Goal: Task Accomplishment & Management: Manage account settings

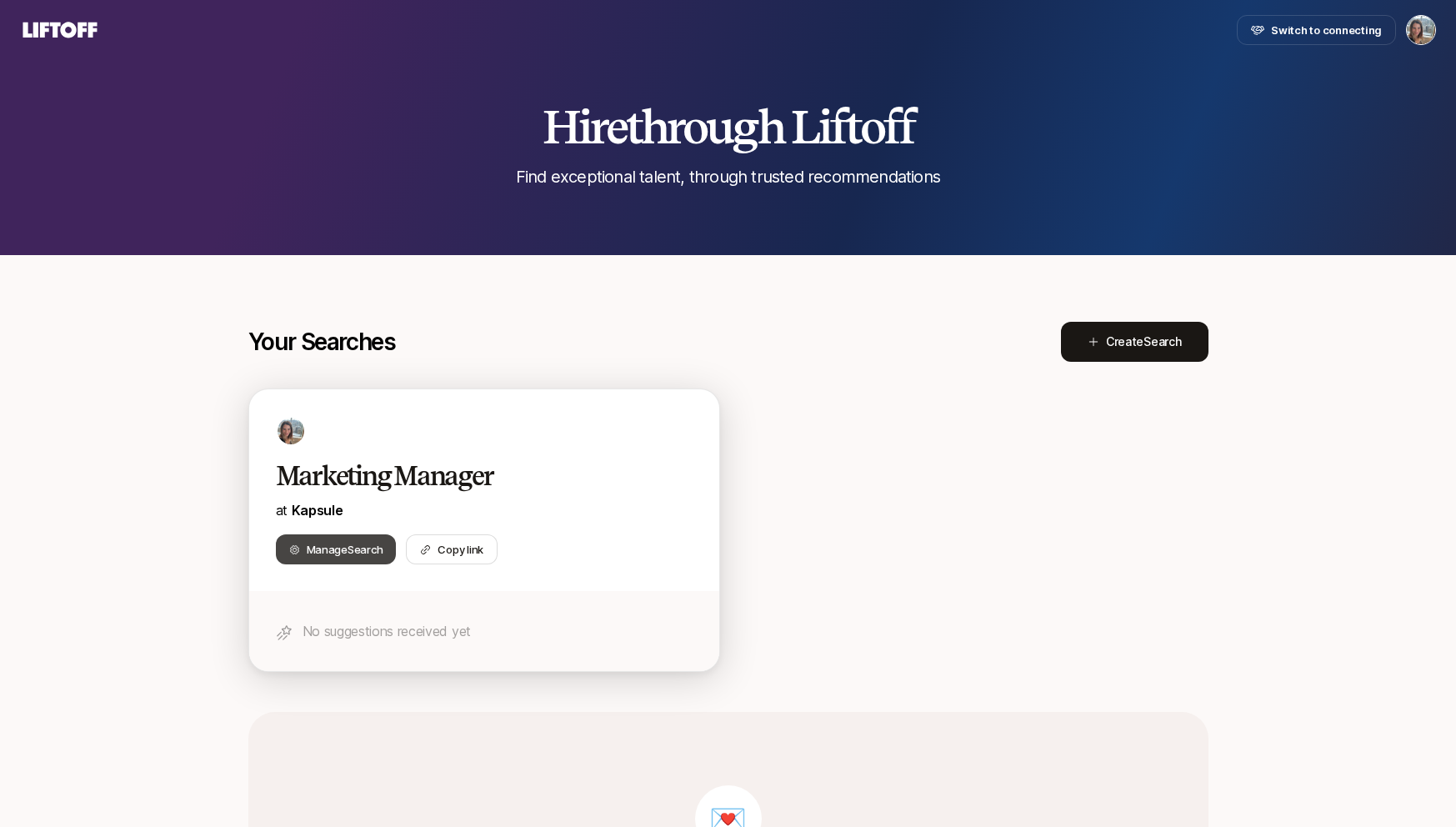
click at [332, 550] on span "Manage Search" at bounding box center [345, 550] width 77 height 17
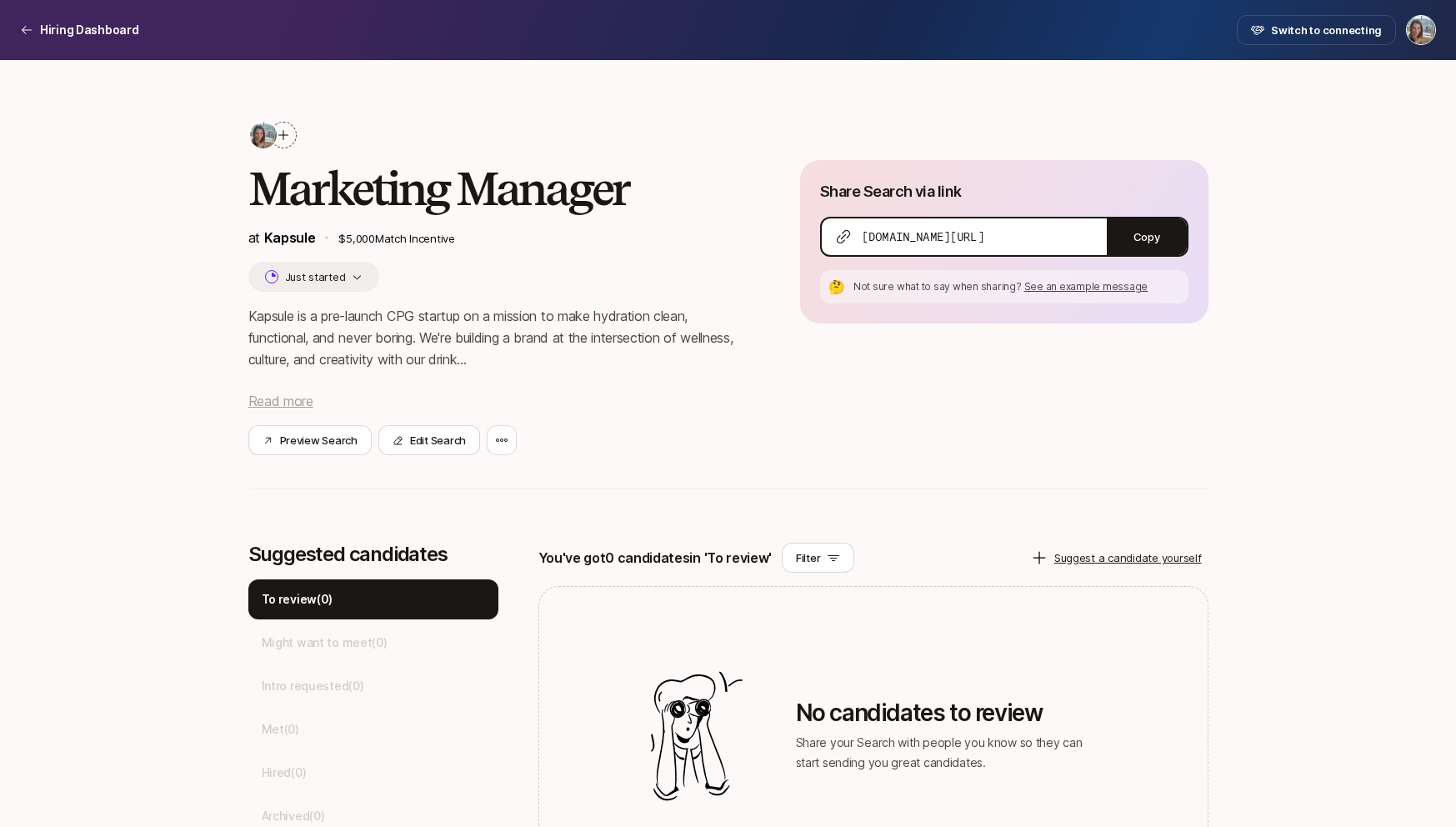
click at [282, 398] on span "Read more" at bounding box center [281, 401] width 65 height 17
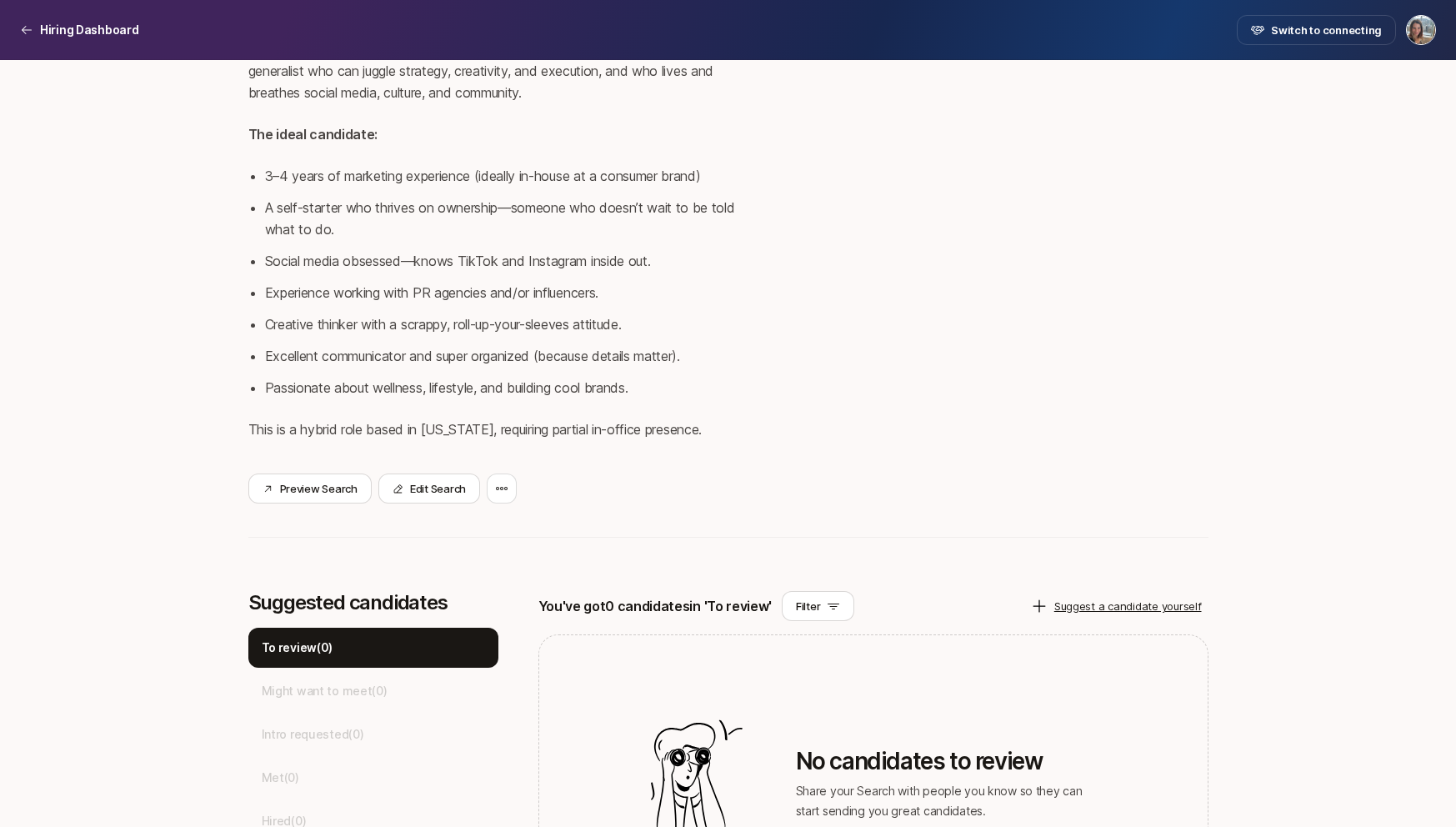
scroll to position [658, 0]
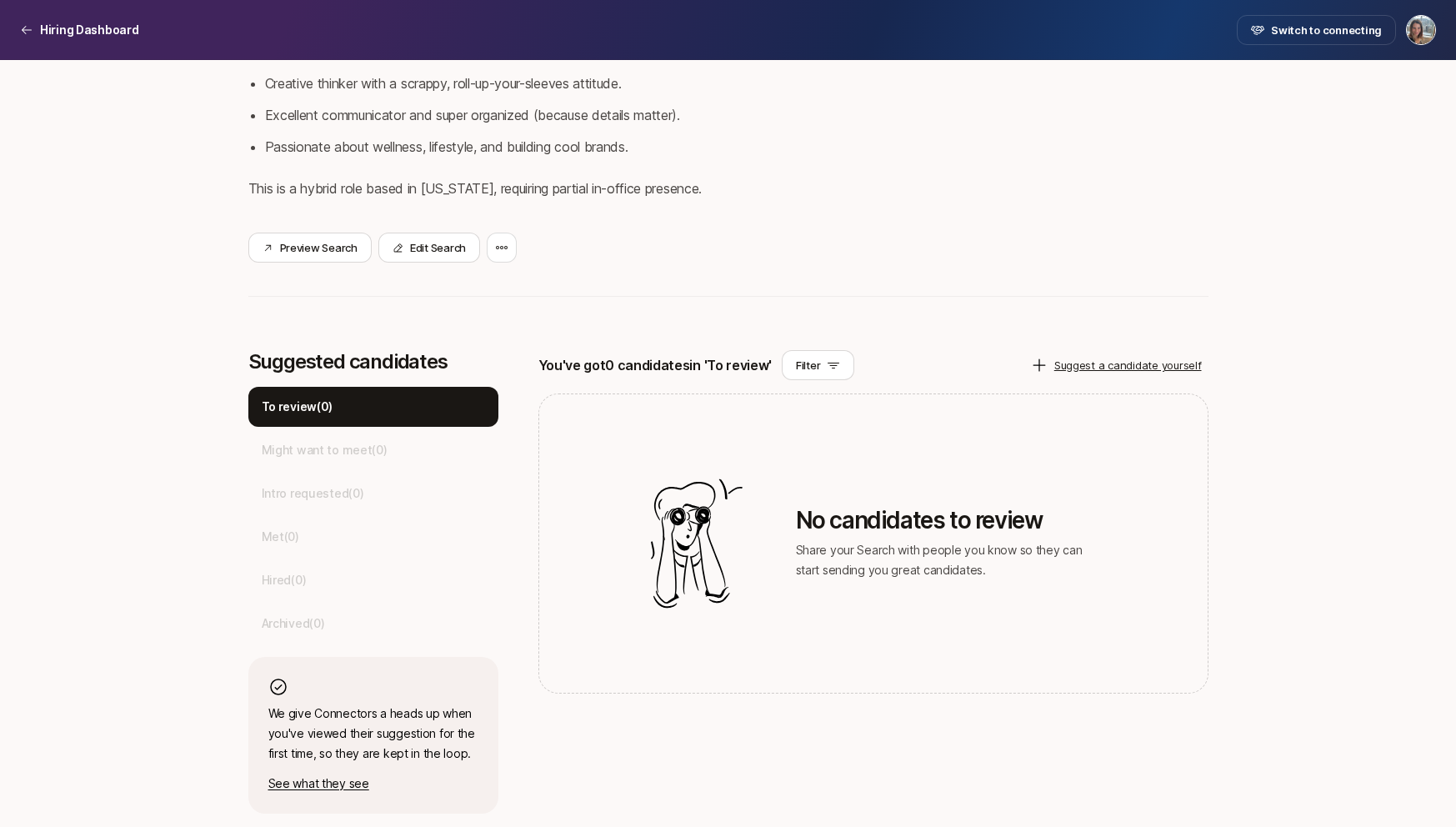
click at [331, 787] on p "See what they see" at bounding box center [373, 784] width 210 height 20
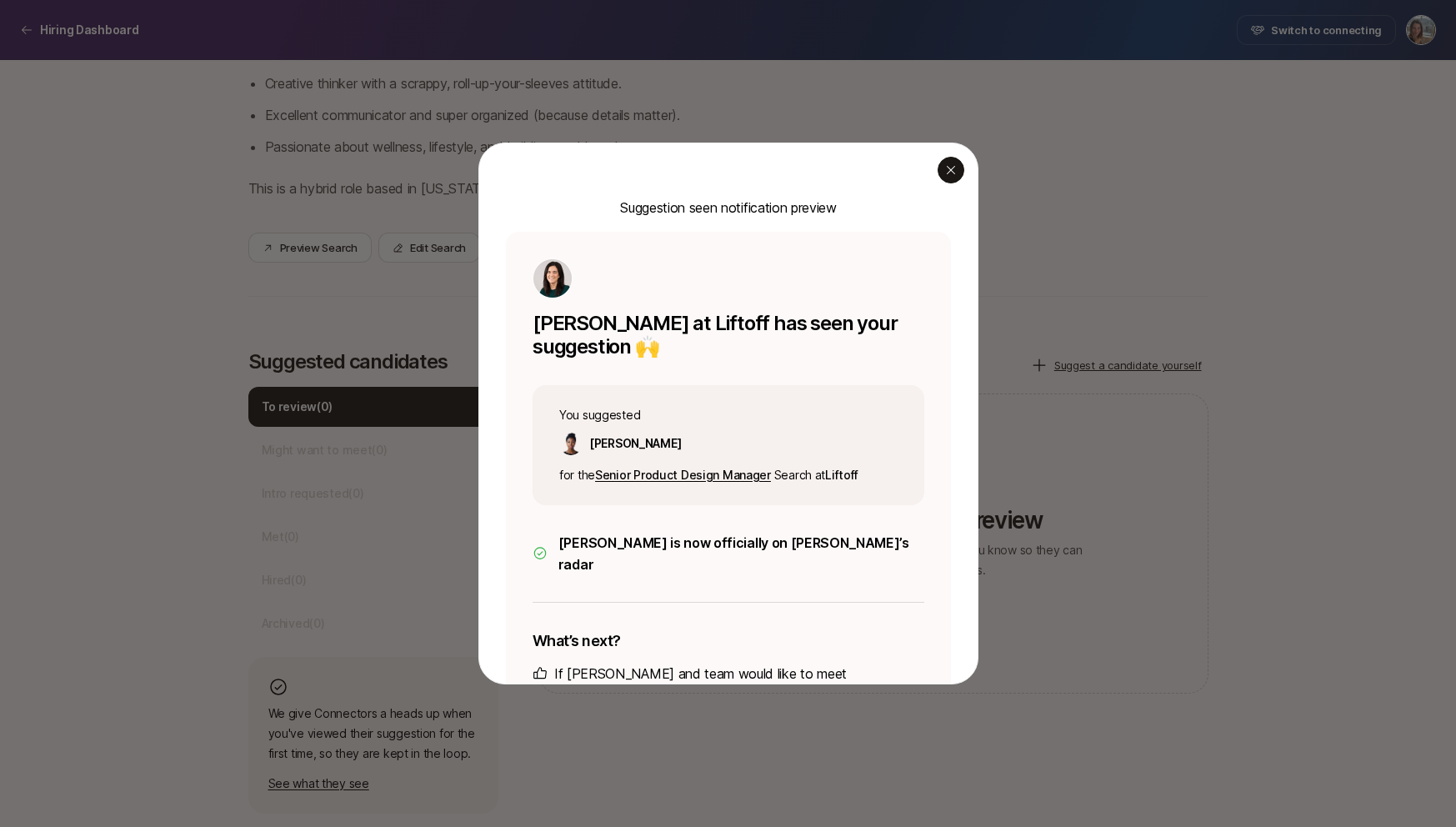
click at [961, 168] on div "button" at bounding box center [951, 170] width 27 height 27
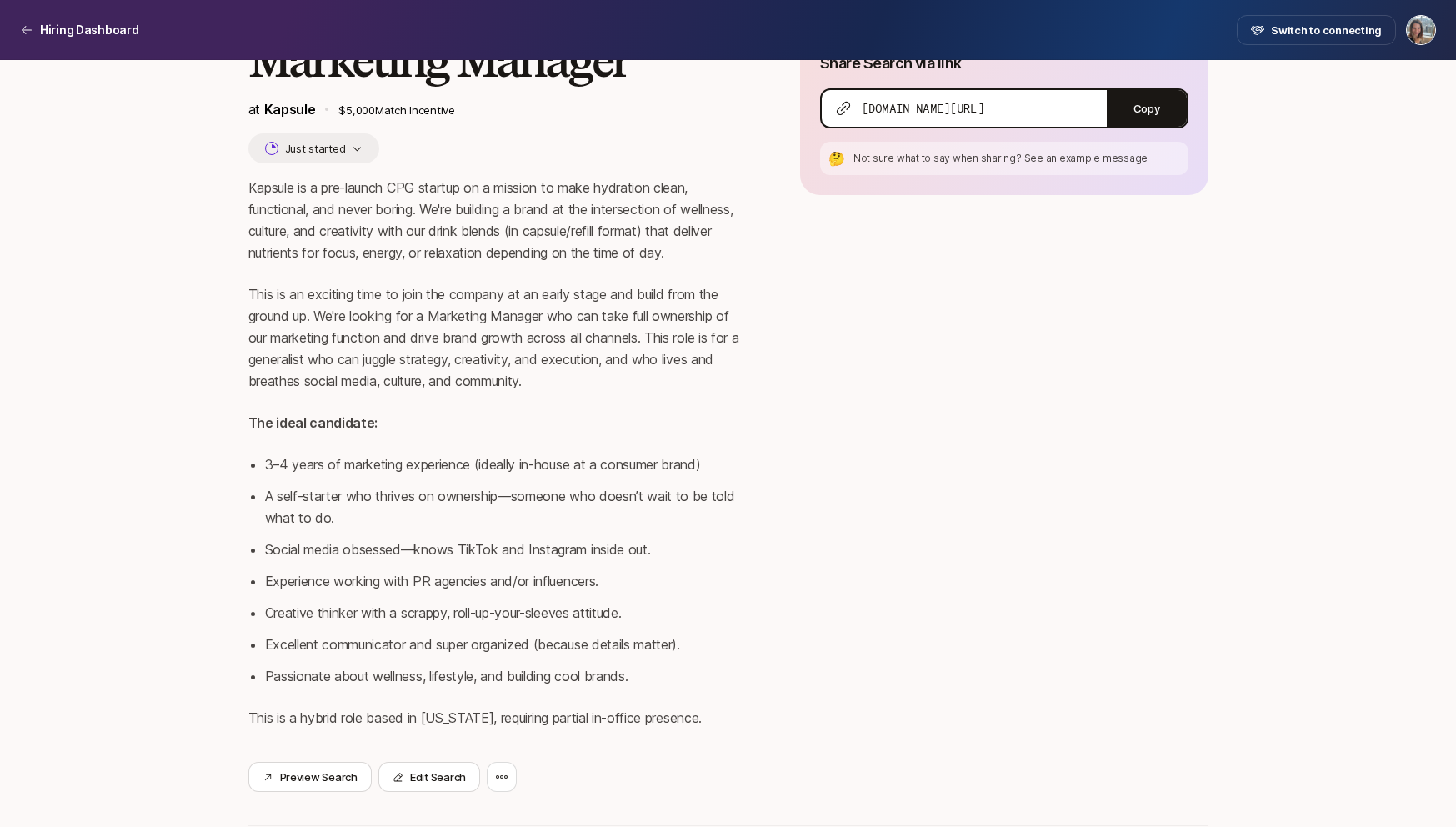
scroll to position [131, 0]
click at [344, 134] on button "Just started" at bounding box center [314, 146] width 132 height 30
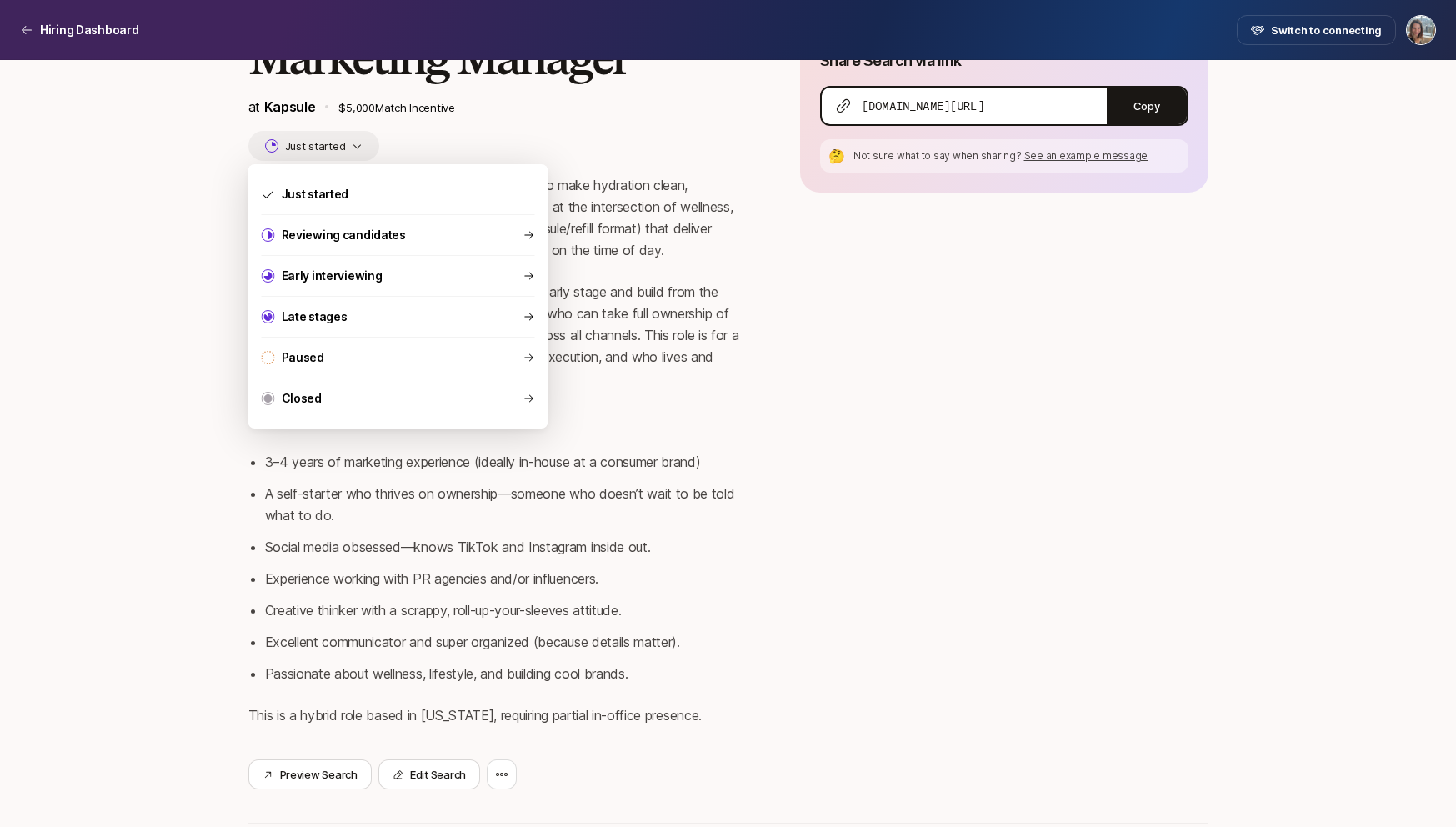
click at [585, 136] on div "Marketing Manager at [GEOGRAPHIC_DATA] $5,000 Match Incentive Just started Kaps…" at bounding box center [497, 389] width 498 height 800
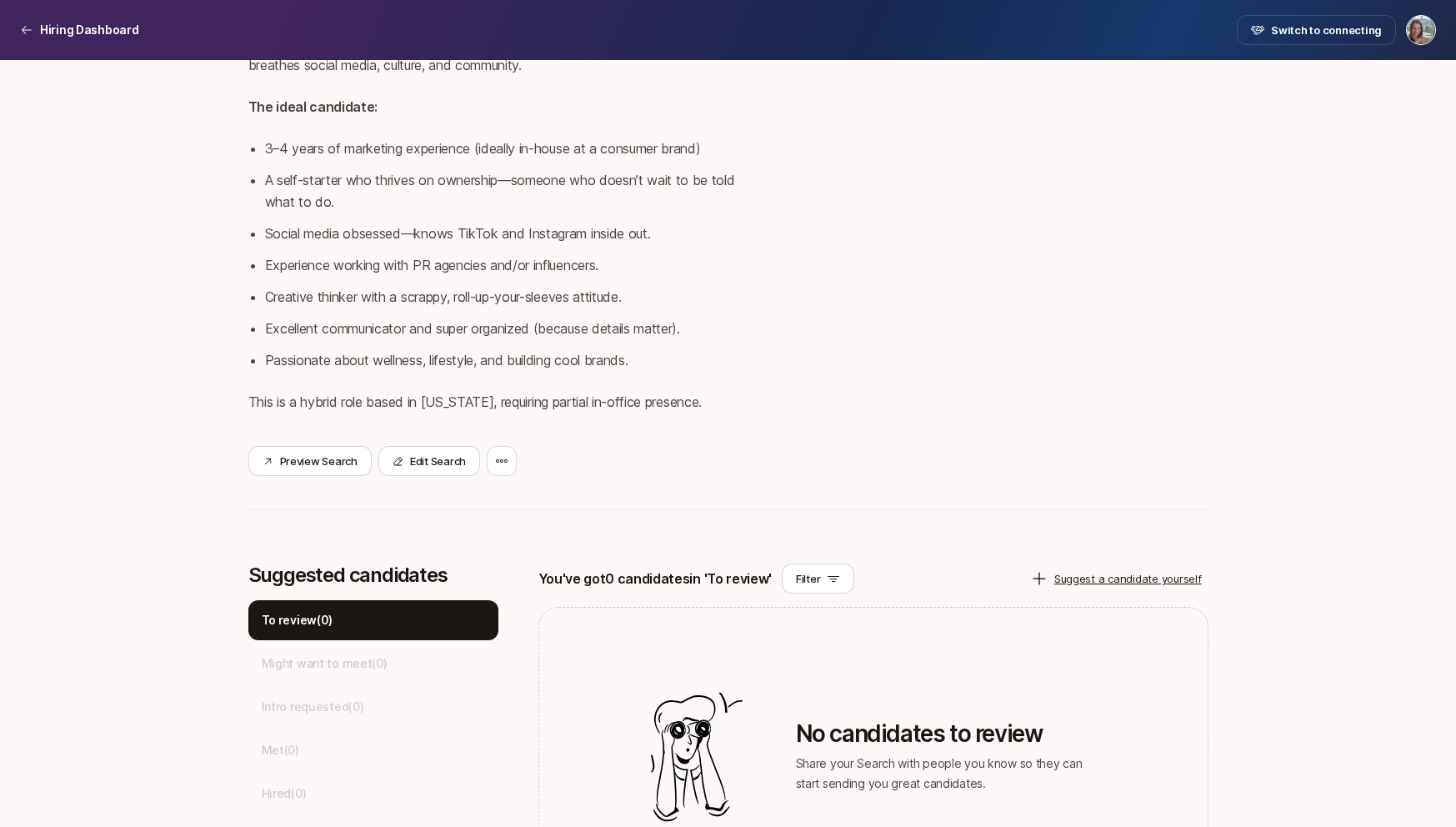
scroll to position [505, 0]
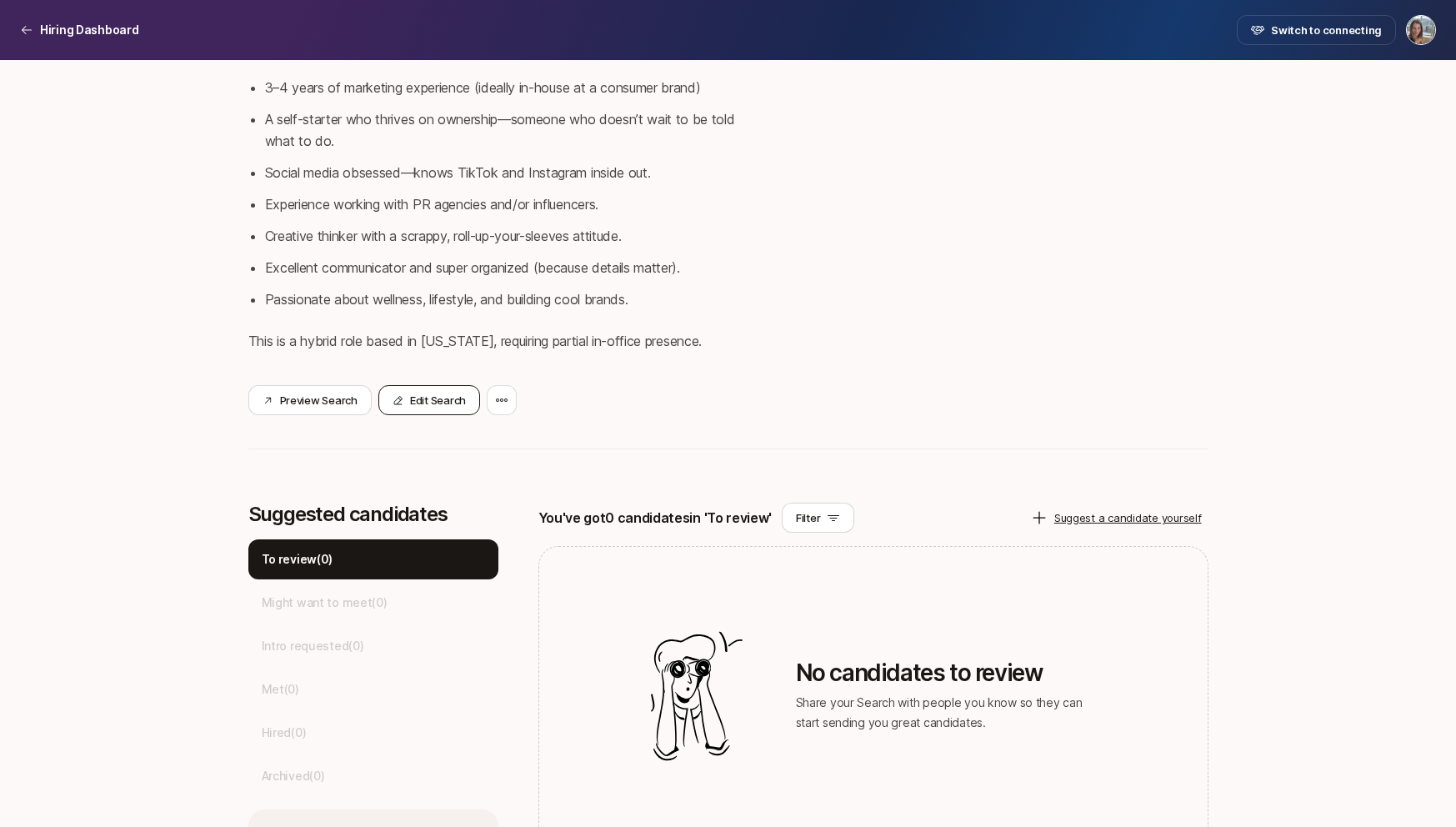
click at [444, 394] on button "Edit Search" at bounding box center [429, 400] width 102 height 30
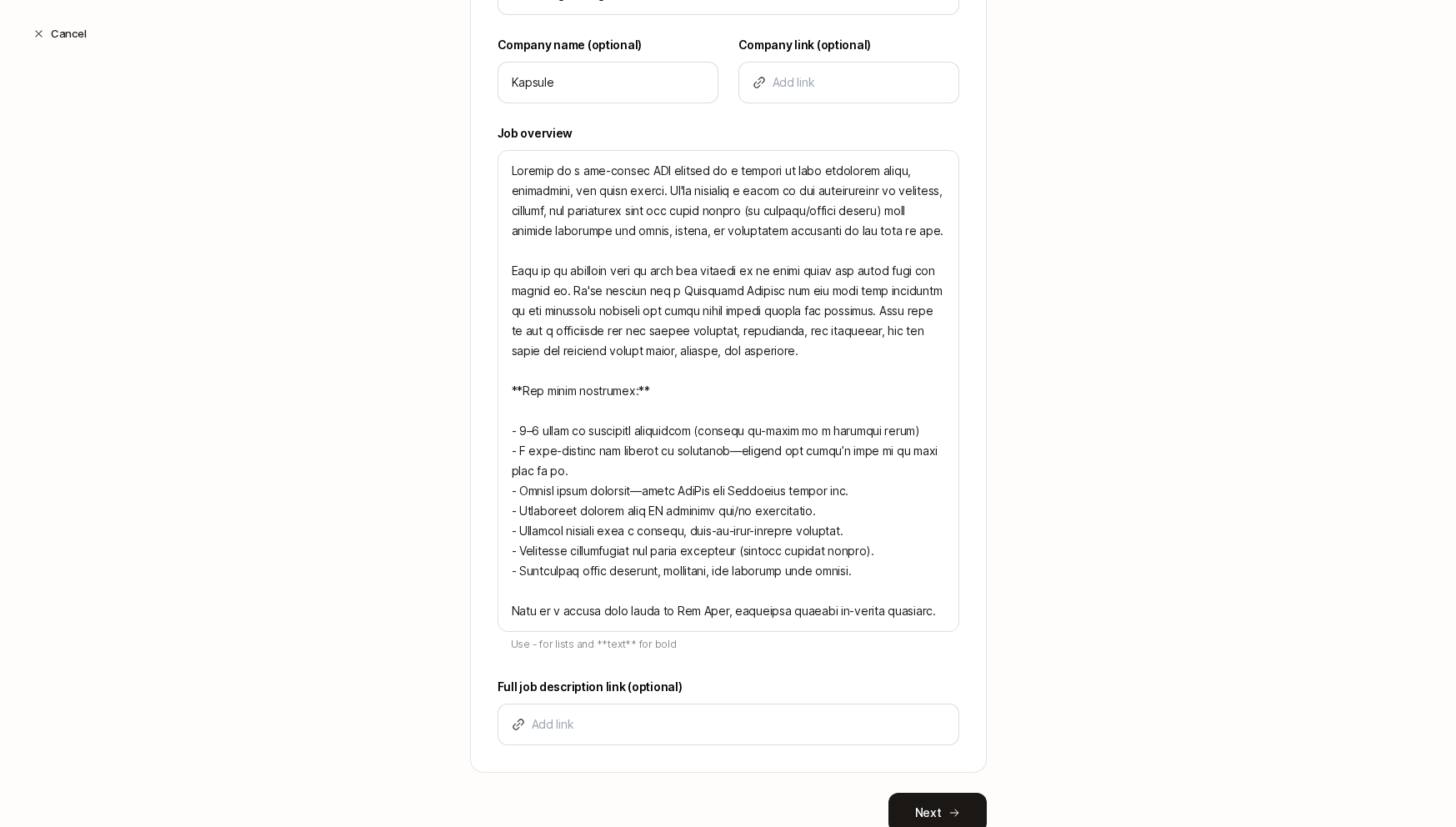
scroll to position [556, 0]
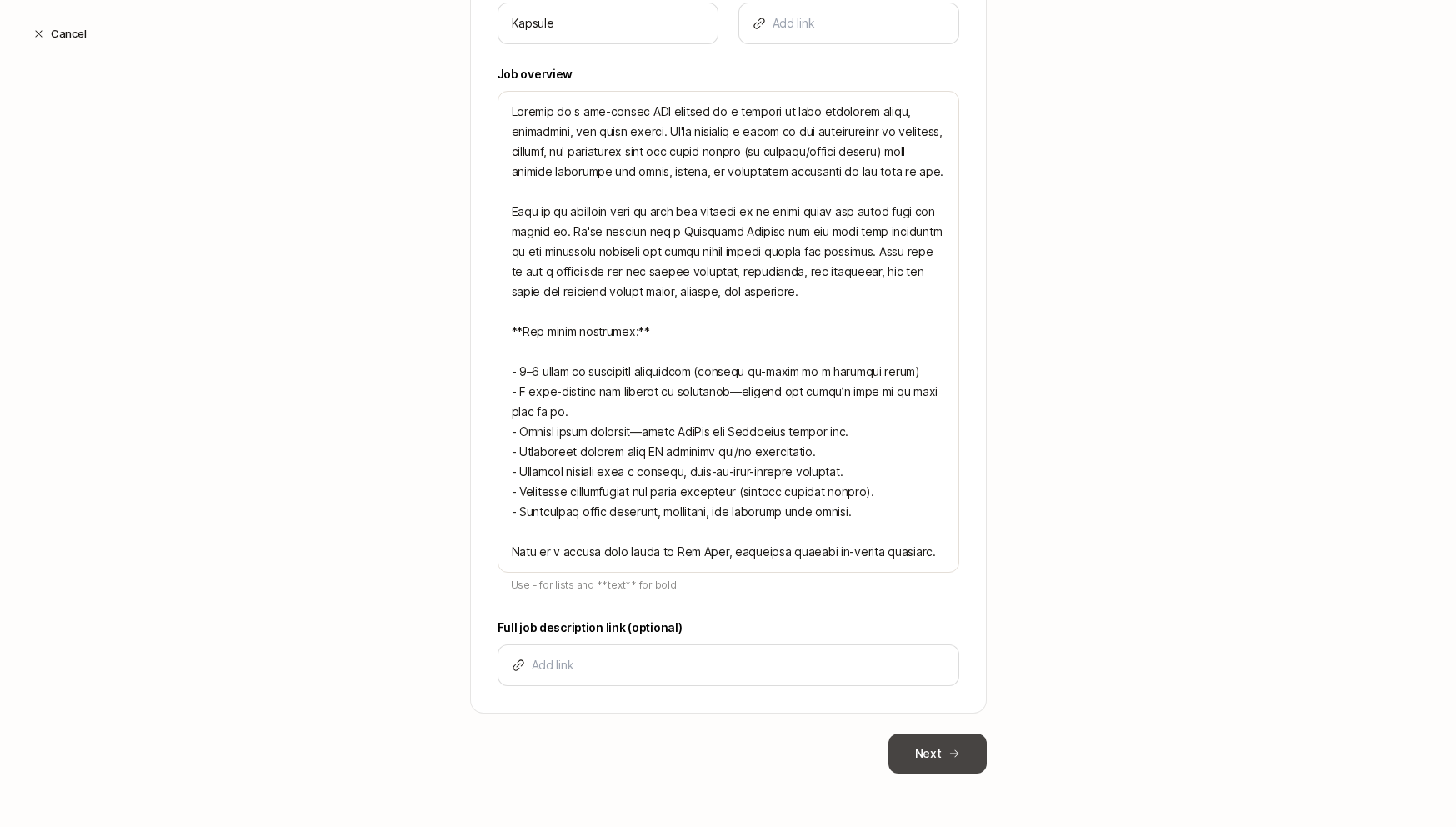
click at [969, 744] on button "Next" at bounding box center [938, 753] width 99 height 40
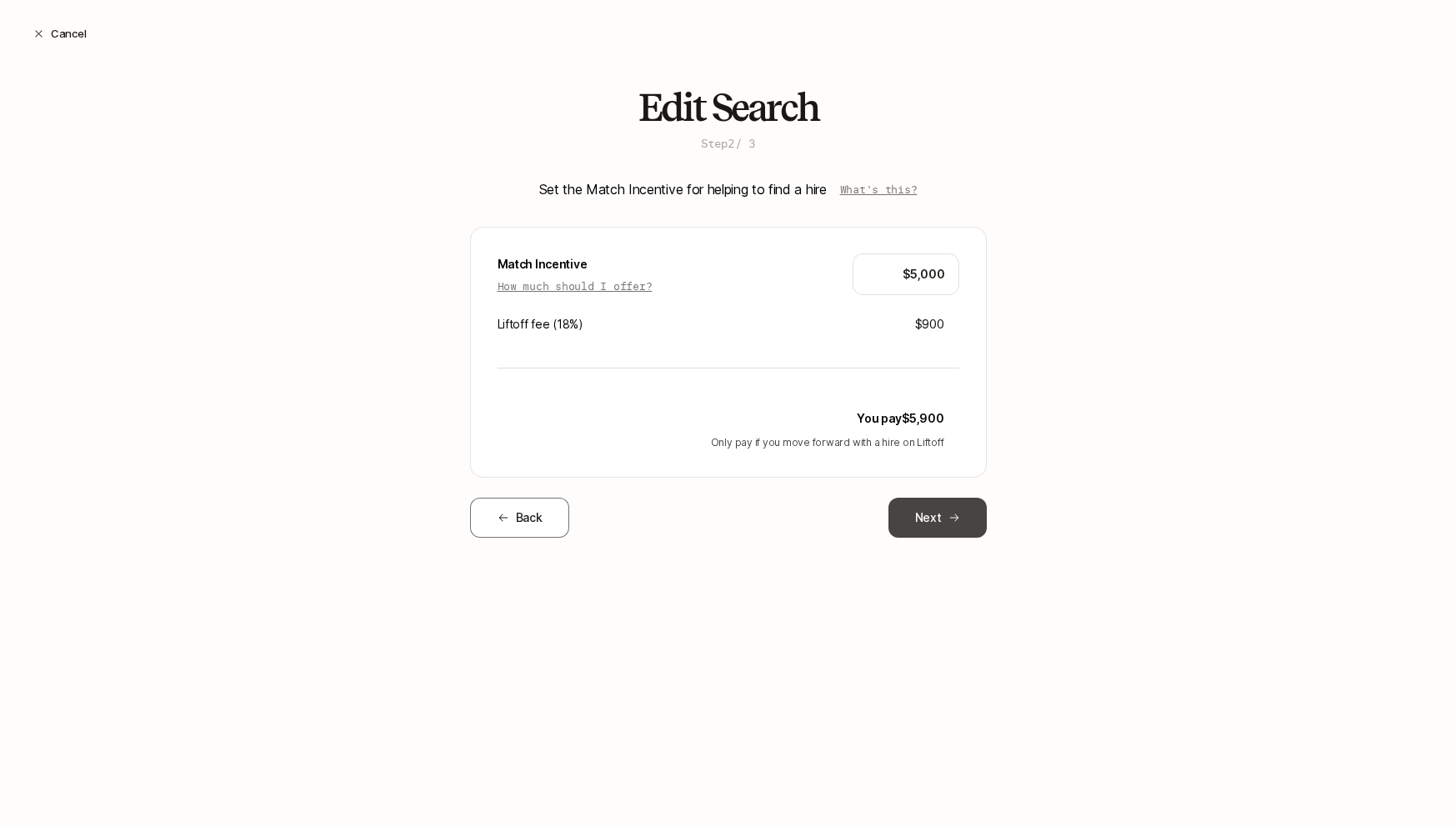
click at [957, 529] on button "Next" at bounding box center [938, 517] width 99 height 40
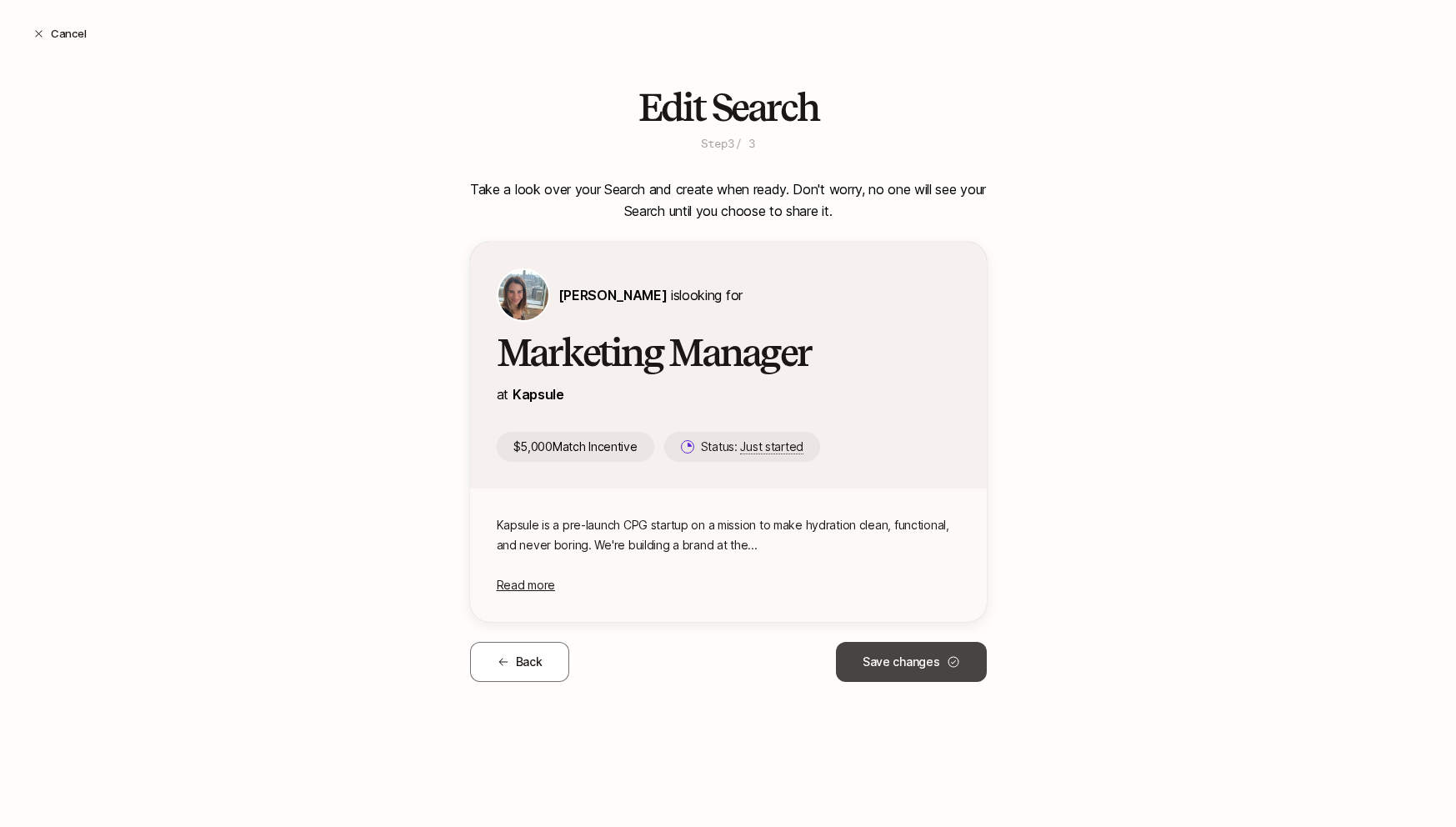
click at [925, 658] on button "Save changes" at bounding box center [911, 661] width 151 height 40
